Goal: Book appointment/travel/reservation

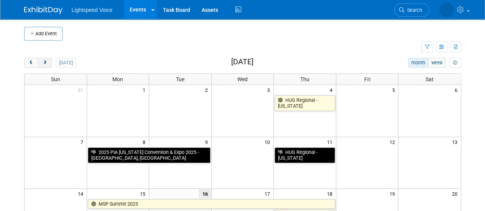
click at [49, 63] on button "next" at bounding box center [45, 63] width 14 height 10
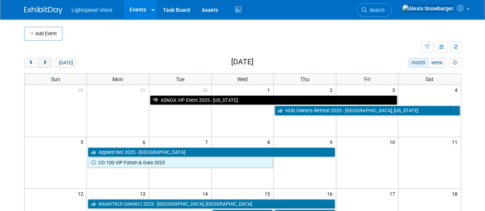
click at [49, 63] on button "next" at bounding box center [45, 63] width 14 height 10
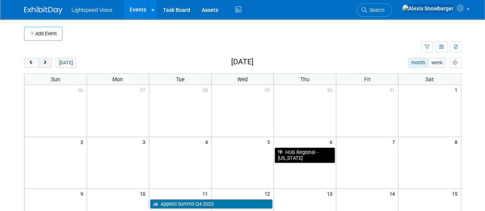
click at [49, 63] on button "next" at bounding box center [45, 63] width 14 height 10
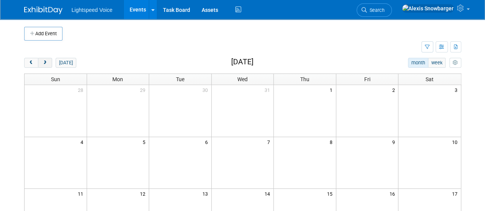
click at [49, 63] on button "next" at bounding box center [45, 63] width 14 height 10
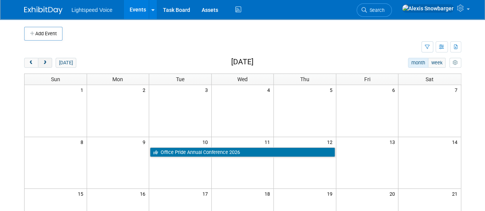
click at [49, 63] on button "next" at bounding box center [45, 63] width 14 height 10
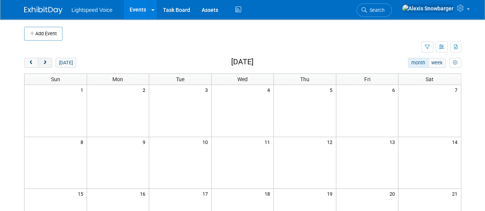
click at [49, 63] on button "next" at bounding box center [45, 63] width 14 height 10
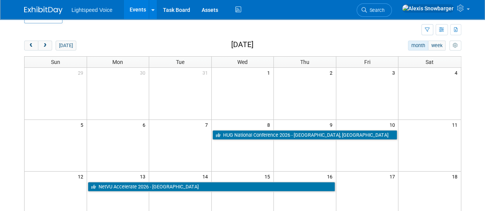
scroll to position [30, 0]
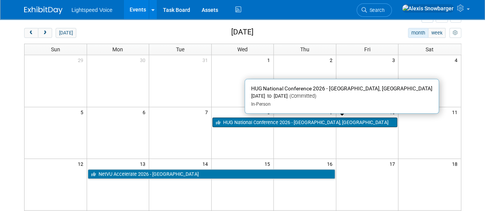
click at [238, 118] on link "HUG National Conference 2026 - [GEOGRAPHIC_DATA], [GEOGRAPHIC_DATA]" at bounding box center [304, 123] width 185 height 10
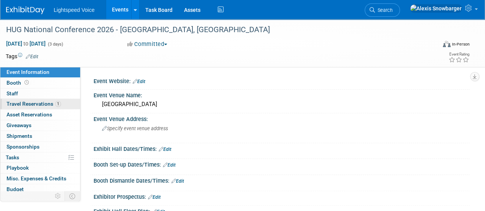
click at [37, 101] on span "Travel Reservations 1" at bounding box center [34, 104] width 54 height 6
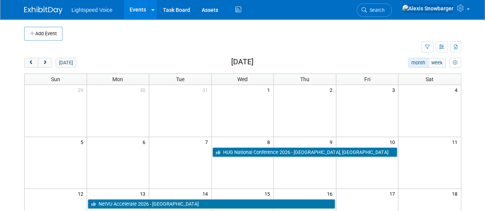
click at [61, 62] on button "today" at bounding box center [66, 63] width 20 height 10
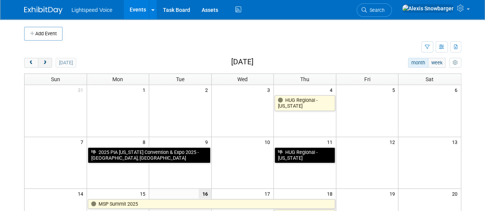
click at [45, 62] on span "next" at bounding box center [45, 63] width 6 height 5
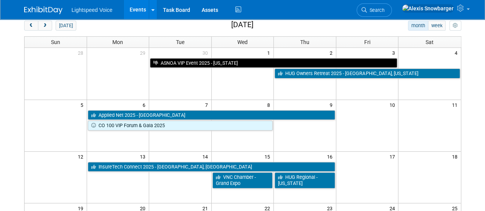
scroll to position [37, 0]
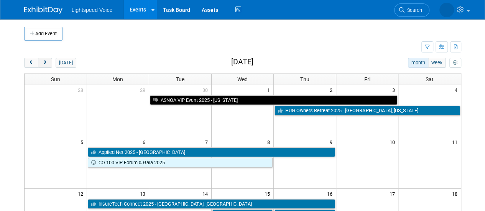
click at [44, 62] on span "next" at bounding box center [45, 63] width 6 height 5
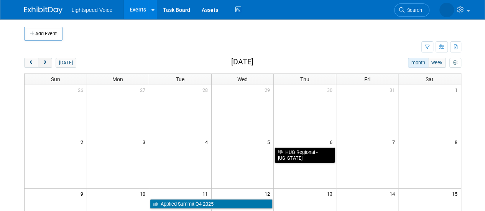
click at [44, 62] on span "next" at bounding box center [45, 63] width 6 height 5
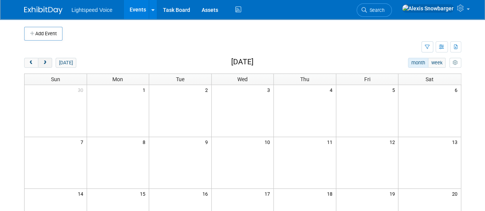
click at [44, 62] on span "next" at bounding box center [45, 63] width 6 height 5
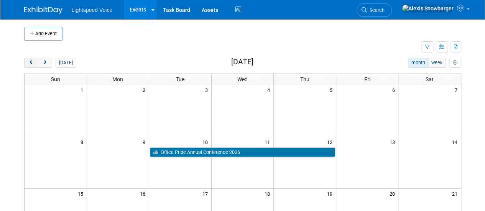
click at [28, 61] on span "prev" at bounding box center [31, 63] width 6 height 5
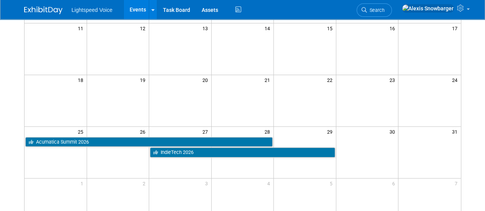
scroll to position [166, 0]
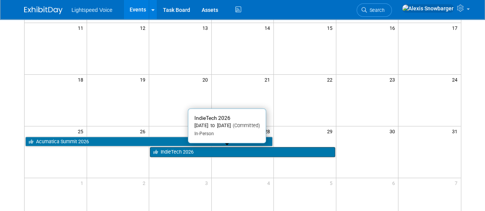
click at [177, 150] on link "IndieTech 2026" at bounding box center [242, 152] width 185 height 10
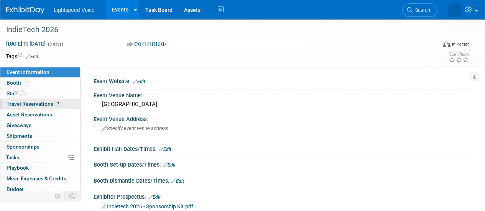
click at [41, 103] on span "Travel Reservations 2" at bounding box center [34, 104] width 54 height 6
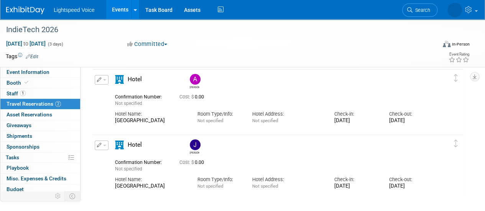
scroll to position [29, 0]
